Goal: Task Accomplishment & Management: Complete application form

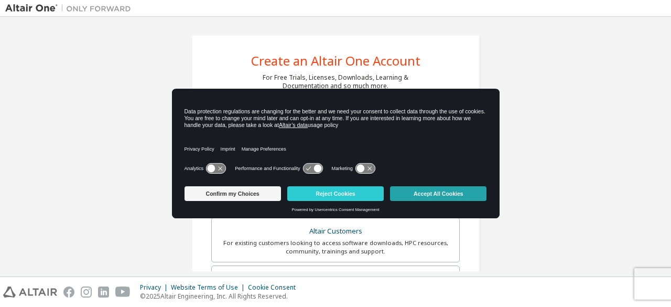
click at [410, 191] on button "Accept All Cookies" at bounding box center [438, 193] width 97 height 15
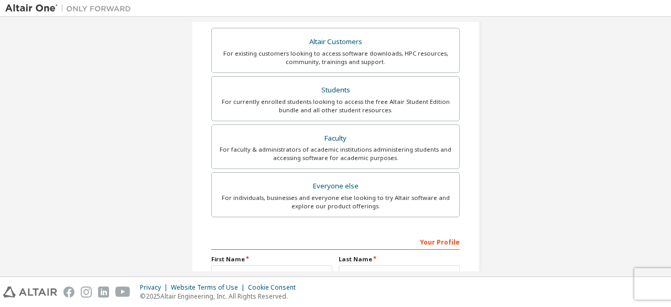
scroll to position [303, 0]
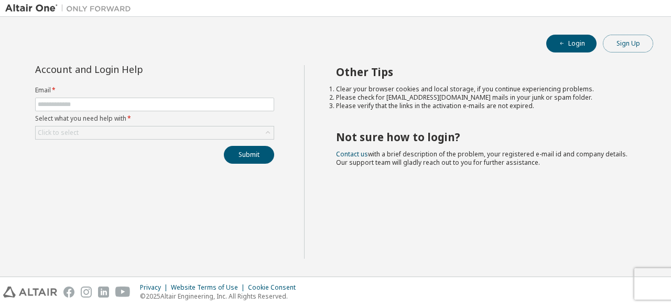
click at [627, 49] on button "Sign Up" at bounding box center [628, 44] width 50 height 18
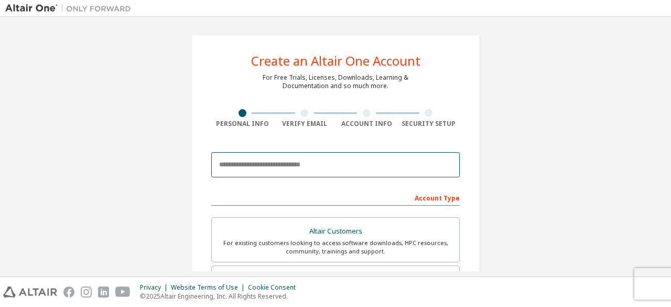
click at [313, 160] on input "email" at bounding box center [335, 164] width 249 height 25
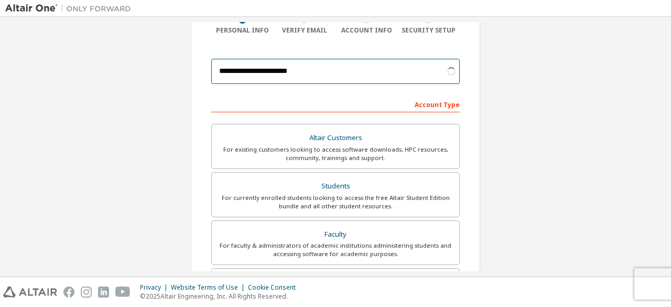
scroll to position [148, 0]
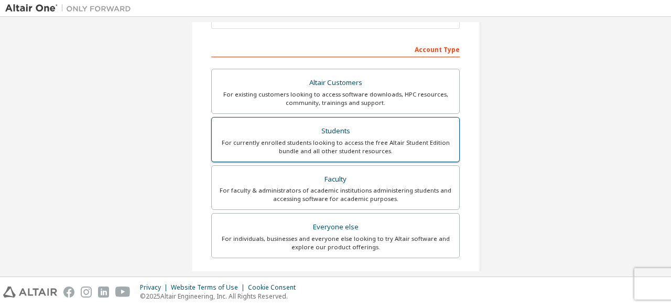
click at [369, 132] on div "Students" at bounding box center [335, 131] width 235 height 15
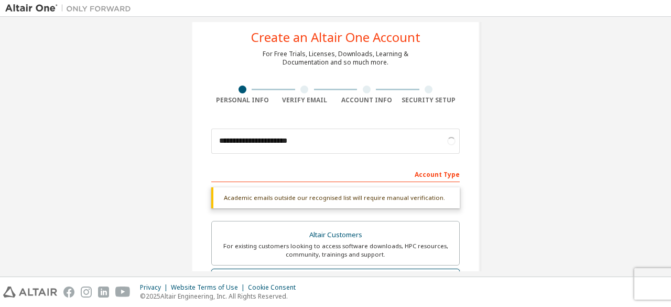
scroll to position [20, 0]
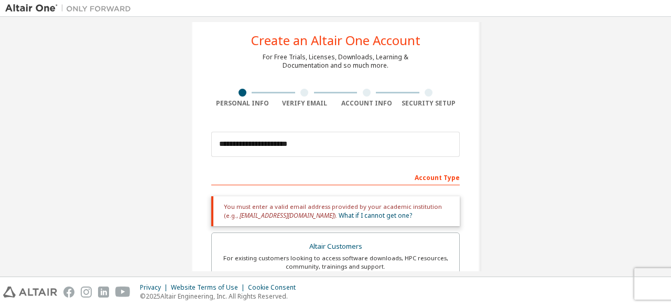
drag, startPoint x: 336, startPoint y: 158, endPoint x: 451, endPoint y: 156, distance: 115.4
click at [451, 156] on div "**********" at bounding box center [335, 144] width 249 height 36
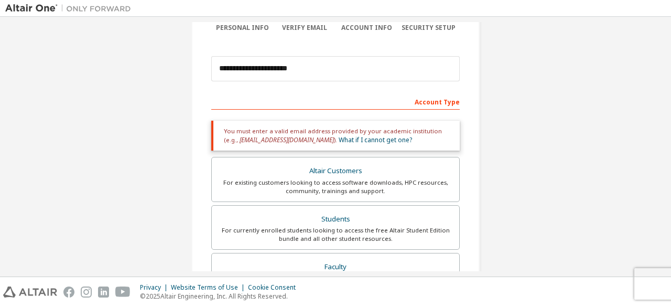
scroll to position [95, 0]
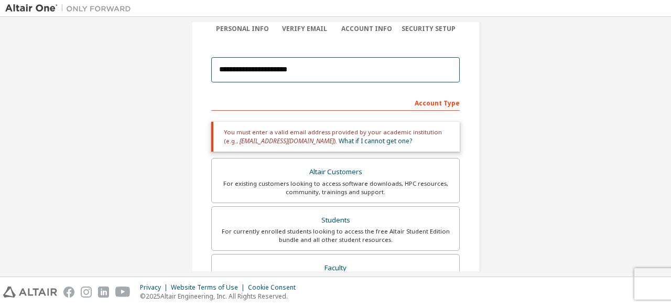
click at [412, 72] on input "**********" at bounding box center [335, 69] width 249 height 25
type input "**********"
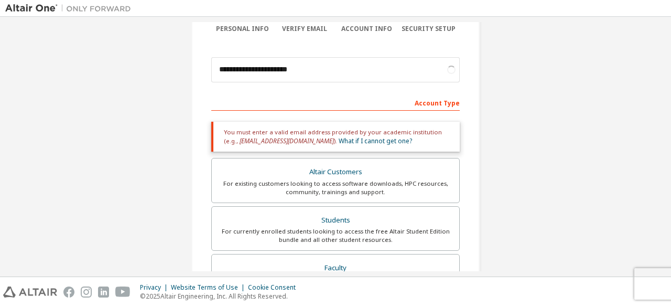
click at [569, 111] on div "**********" at bounding box center [335, 222] width 661 height 591
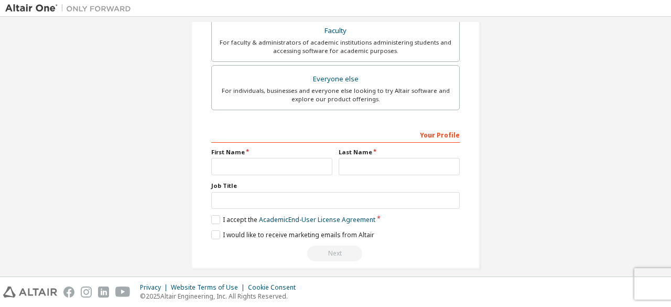
scroll to position [338, 0]
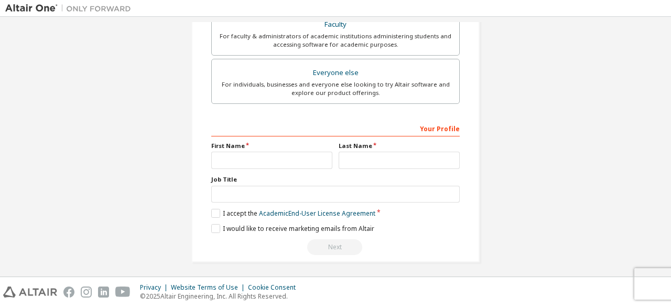
click at [280, 175] on label "Job Title" at bounding box center [335, 179] width 249 height 8
click at [302, 147] on label "First Name" at bounding box center [271, 146] width 121 height 8
click at [300, 153] on input "text" at bounding box center [271, 160] width 121 height 17
type input "******"
click at [367, 161] on input "text" at bounding box center [399, 160] width 121 height 17
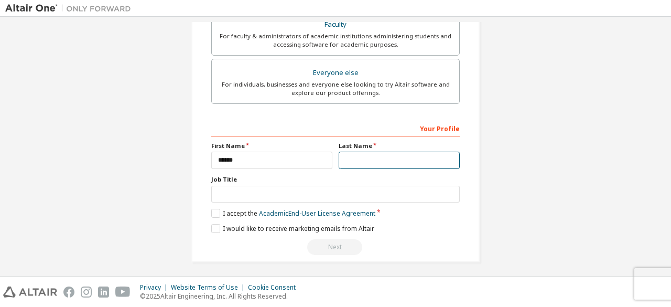
type input "*"
type input "******"
click at [211, 209] on label "I accept the Academic End-User License Agreement" at bounding box center [293, 213] width 164 height 9
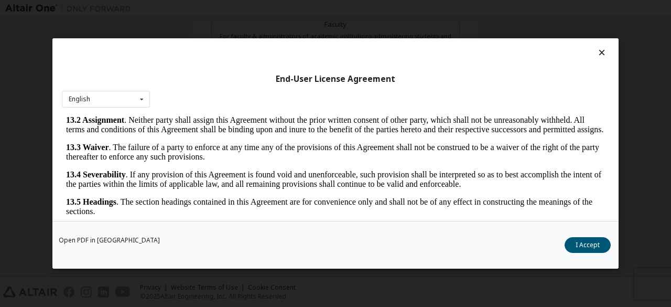
scroll to position [1743, 0]
click at [598, 238] on button "I Accept" at bounding box center [588, 245] width 46 height 16
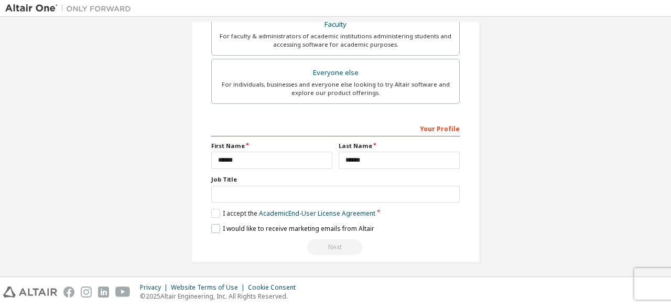
click at [215, 227] on label "I would like to receive marketing emails from Altair" at bounding box center [292, 228] width 163 height 9
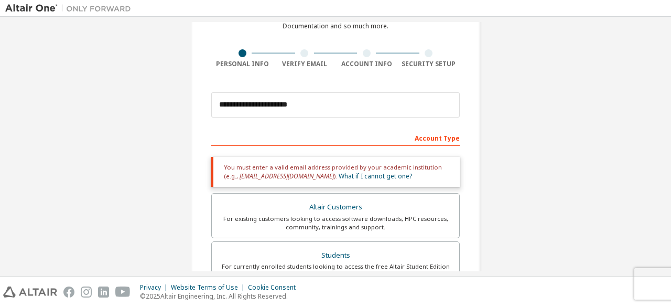
scroll to position [59, 0]
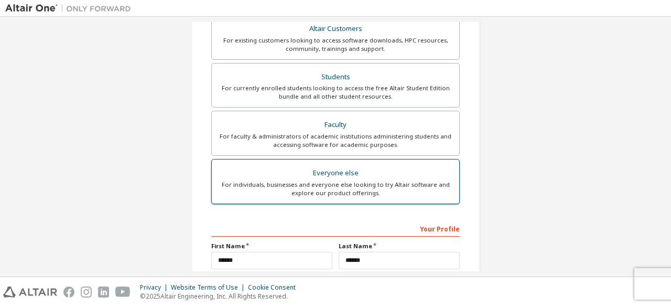
click at [366, 188] on div "For individuals, businesses and everyone else looking to try Altair software an…" at bounding box center [335, 188] width 235 height 17
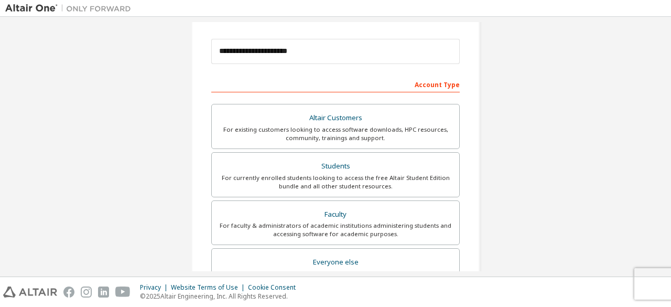
scroll to position [303, 0]
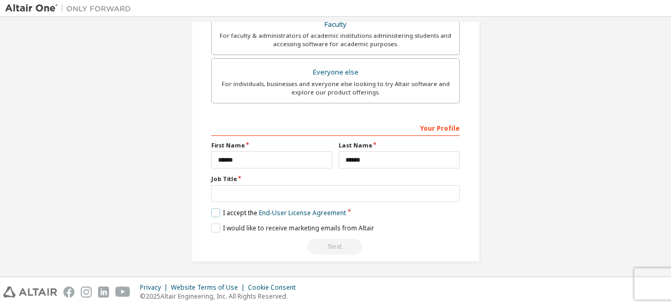
click at [212, 214] on label "I accept the End-User License Agreement" at bounding box center [278, 212] width 135 height 9
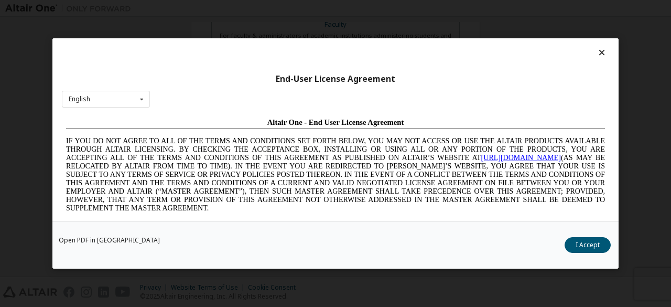
scroll to position [0, 0]
click at [600, 248] on button "I Accept" at bounding box center [588, 245] width 46 height 16
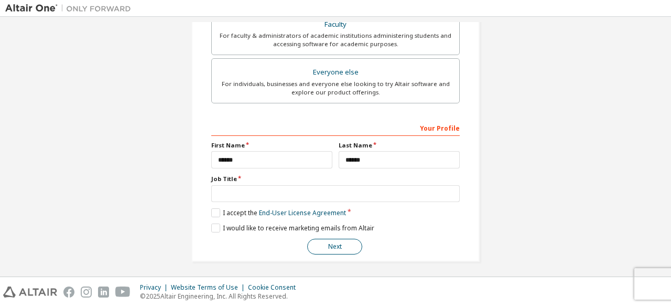
click at [341, 243] on button "Next" at bounding box center [334, 247] width 55 height 16
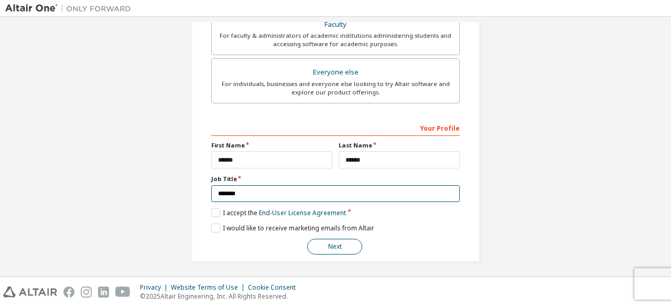
type input "*******"
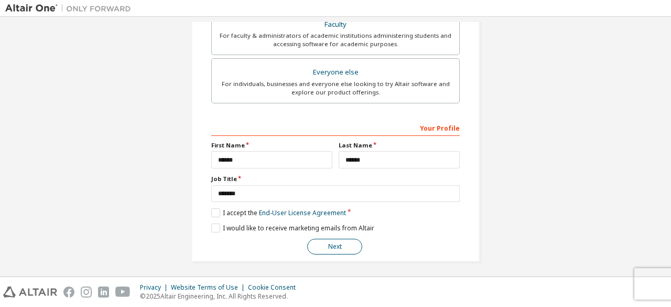
click at [325, 243] on button "Next" at bounding box center [334, 247] width 55 height 16
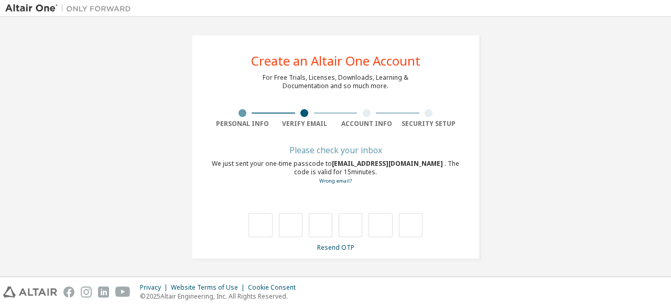
type input "*"
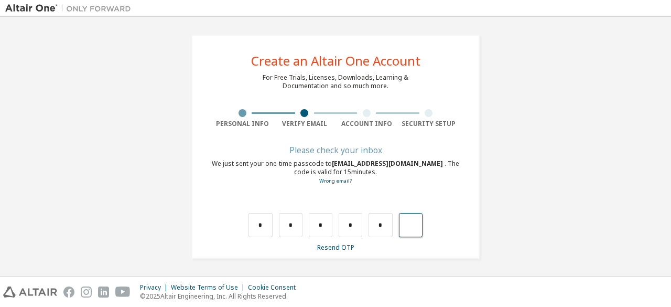
type input "*"
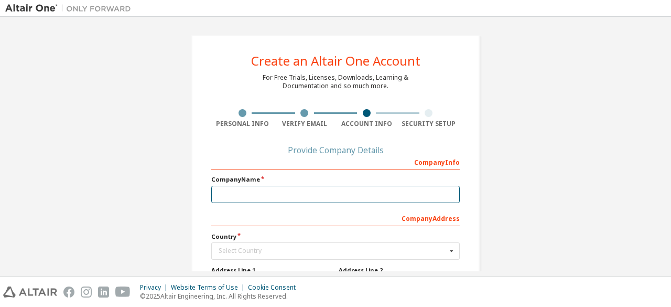
click at [277, 197] on input "text" at bounding box center [335, 194] width 249 height 17
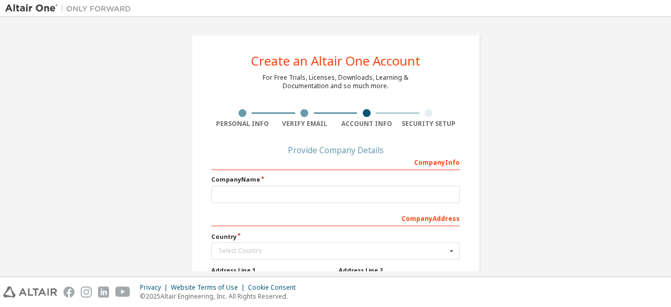
click at [525, 93] on div "Create an Altair One Account For Free Trials, Licenses, Downloads, Learning & D…" at bounding box center [335, 233] width 661 height 422
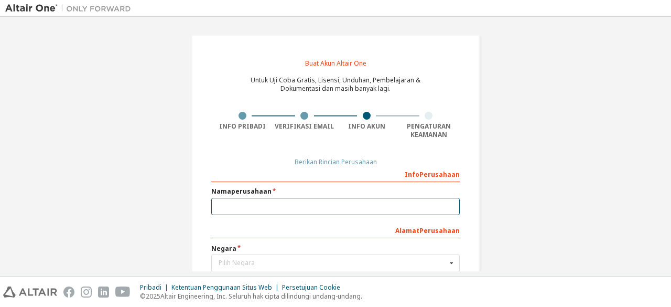
click at [295, 203] on input "text" at bounding box center [335, 206] width 249 height 17
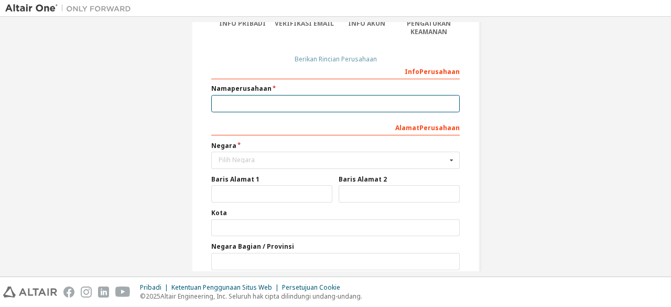
scroll to position [103, 0]
type input "*"
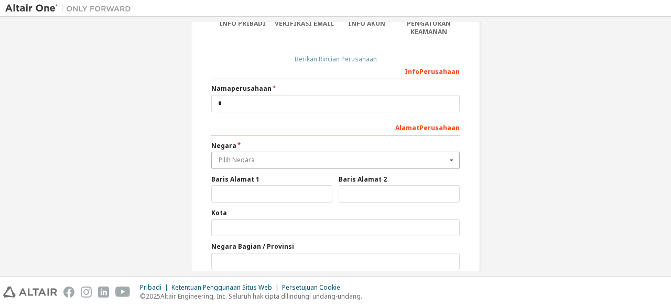
click at [271, 165] on input "text" at bounding box center [336, 160] width 248 height 16
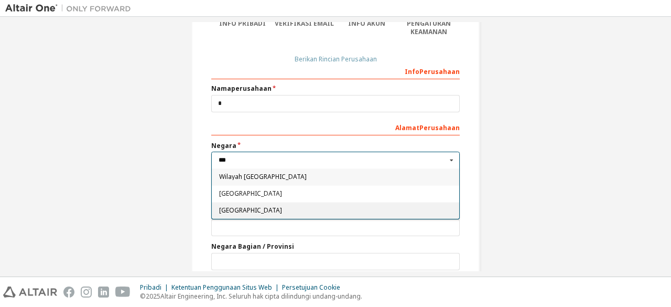
type input "***"
click at [243, 209] on font "Indonesia" at bounding box center [250, 210] width 63 height 9
type input "***"
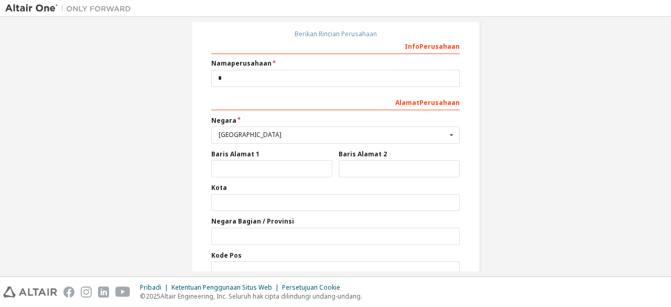
scroll to position [183, 0]
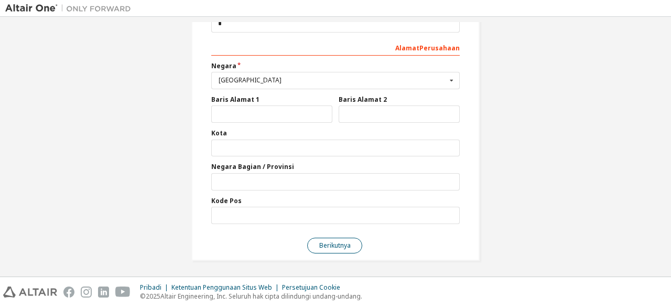
click at [319, 244] on font "Berikutnya" at bounding box center [334, 245] width 31 height 9
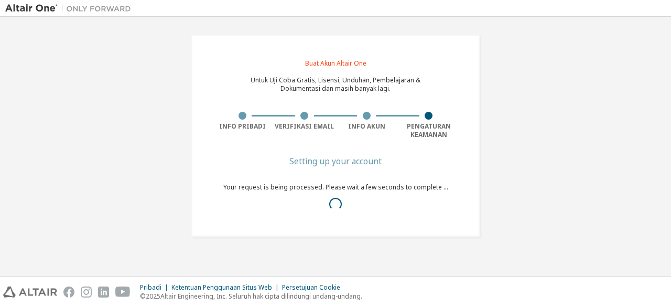
scroll to position [0, 0]
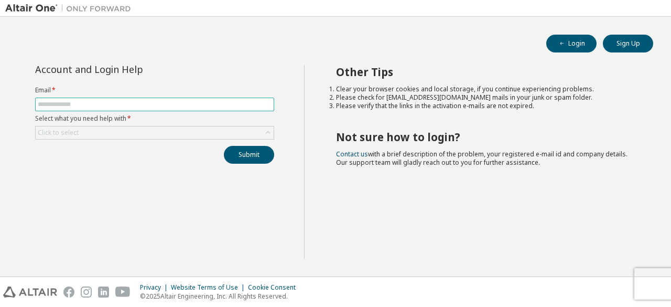
click at [143, 105] on input "text" at bounding box center [155, 104] width 234 height 8
type input "*"
click at [128, 105] on input "text" at bounding box center [155, 104] width 234 height 8
type input "**********"
click at [197, 134] on div "Click to select" at bounding box center [155, 132] width 238 height 13
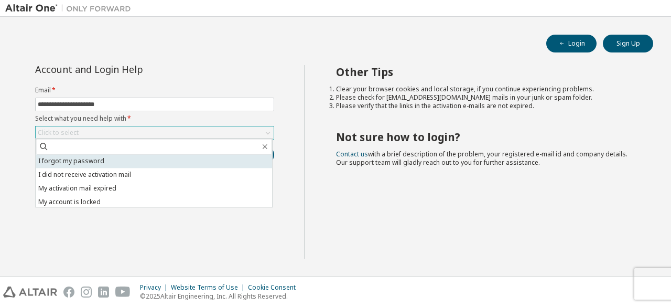
click at [164, 162] on li "I forgot my password" at bounding box center [154, 161] width 237 height 14
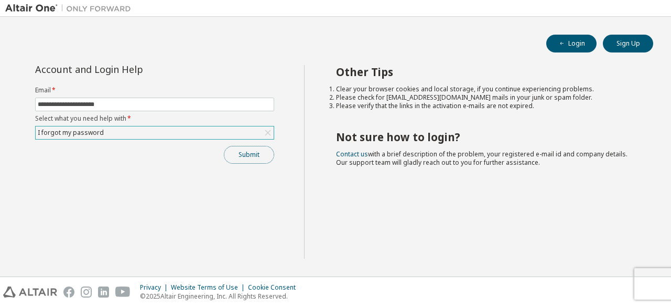
click at [238, 154] on button "Submit" at bounding box center [249, 155] width 50 height 18
click at [259, 155] on button "Submit" at bounding box center [249, 155] width 50 height 18
